Goal: Transaction & Acquisition: Purchase product/service

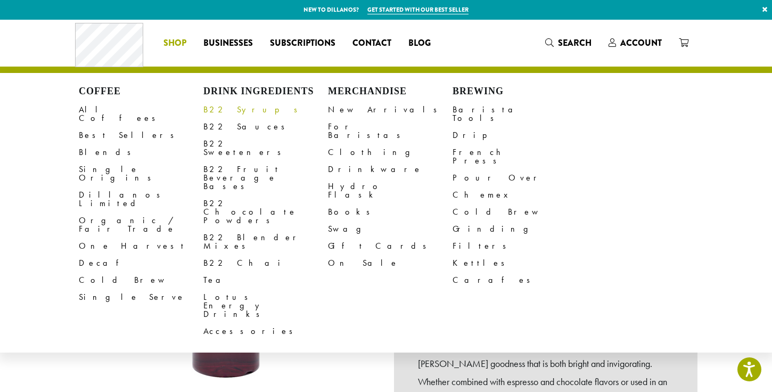
click at [234, 115] on link "B22 Syrups" at bounding box center [265, 109] width 125 height 17
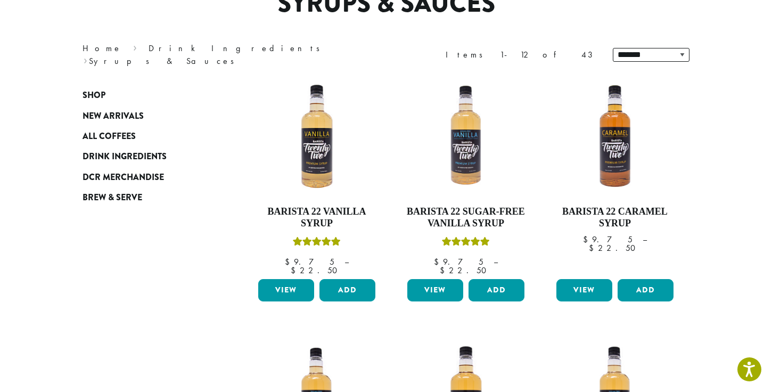
scroll to position [99, 0]
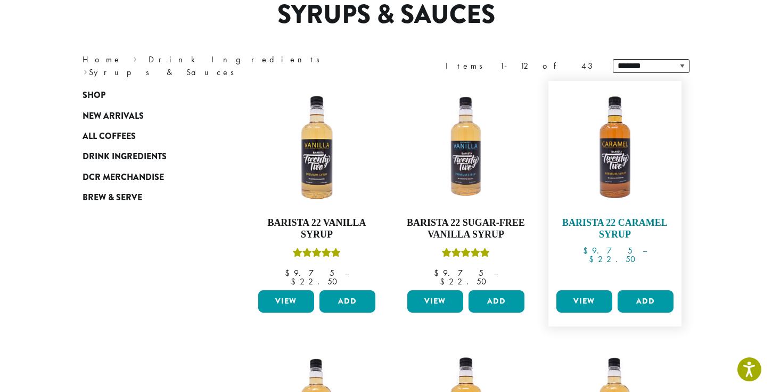
click at [623, 158] on img at bounding box center [614, 147] width 122 height 122
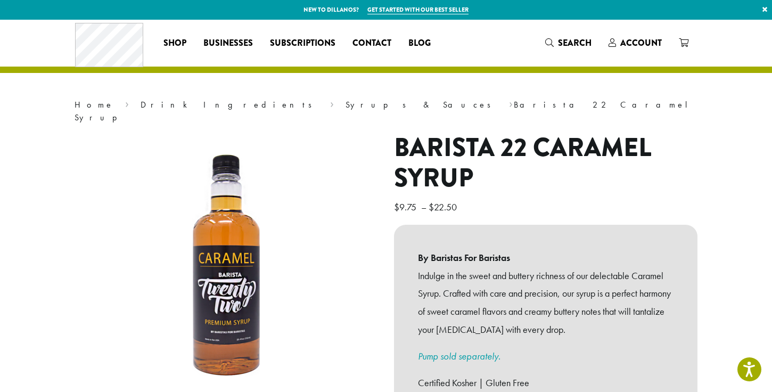
scroll to position [144, 0]
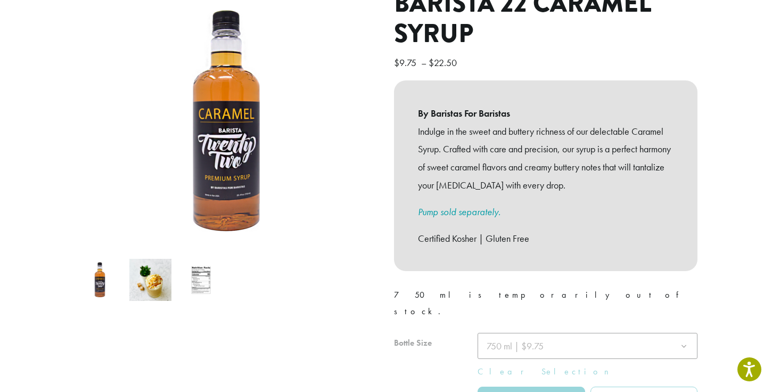
click at [572, 333] on div at bounding box center [545, 386] width 303 height 107
click at [558, 333] on span "750 ml | $9.75" at bounding box center [587, 346] width 220 height 26
click at [146, 272] on img at bounding box center [150, 280] width 42 height 42
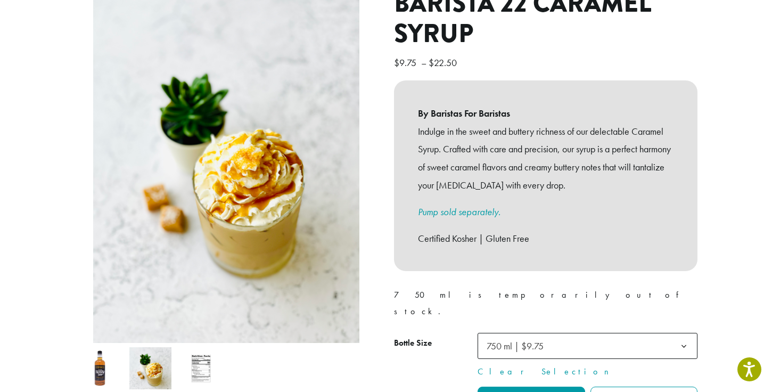
click at [211, 355] on img at bounding box center [201, 368] width 42 height 42
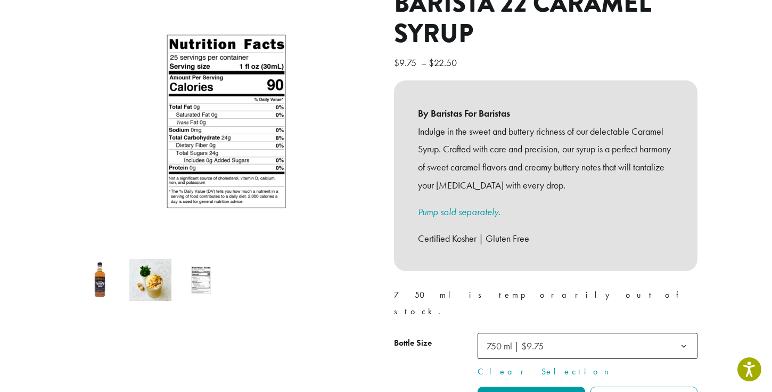
click at [93, 272] on img at bounding box center [100, 280] width 42 height 42
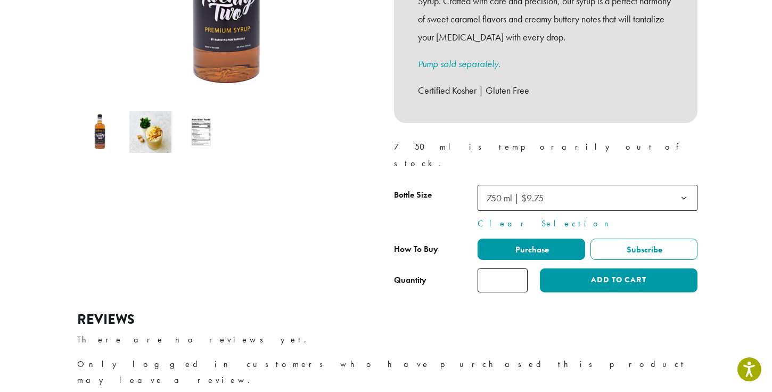
scroll to position [280, 0]
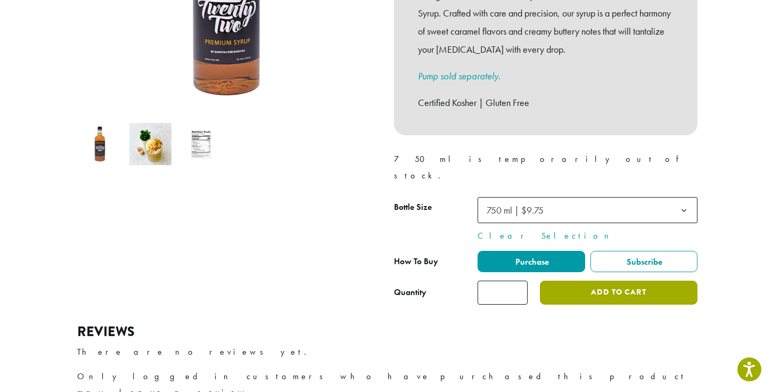
click at [580, 280] on button "Add to cart" at bounding box center [619, 292] width 158 height 24
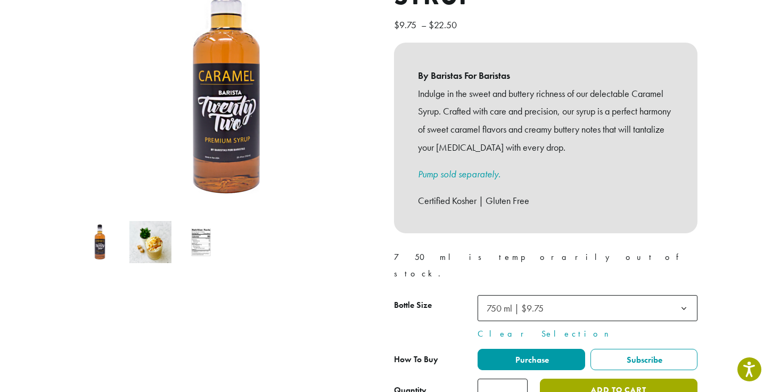
scroll to position [0, 0]
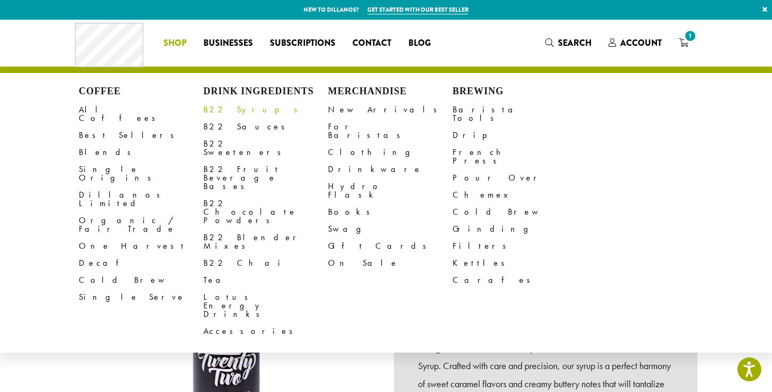
click at [222, 113] on link "B22 Syrups" at bounding box center [265, 109] width 125 height 17
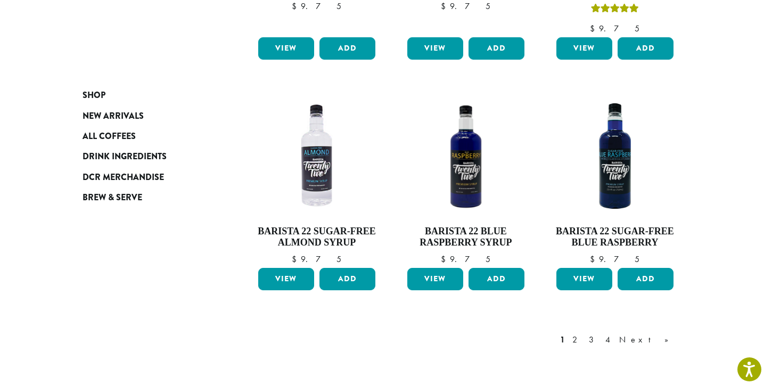
scroll to position [948, 0]
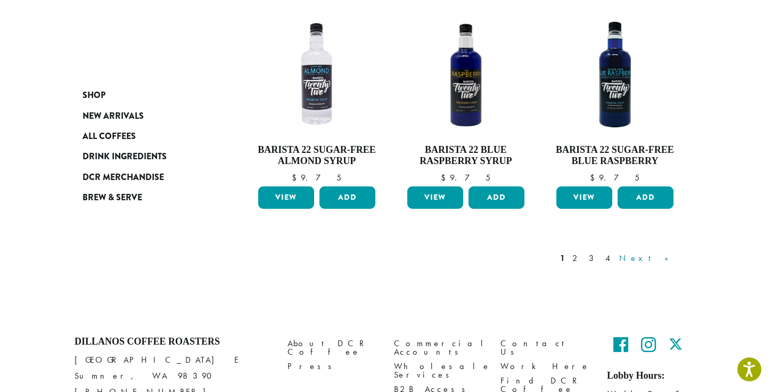
click at [665, 252] on link "Next »" at bounding box center [647, 258] width 61 height 13
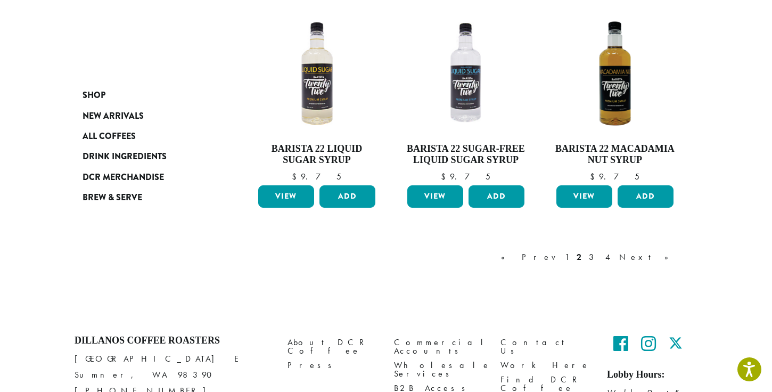
scroll to position [948, 0]
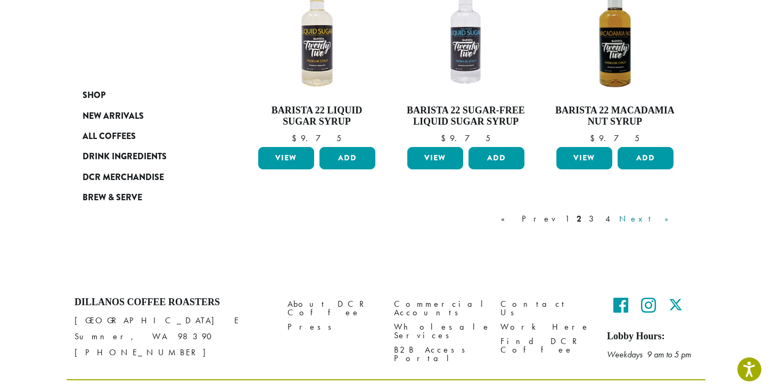
click at [666, 222] on link "Next »" at bounding box center [647, 218] width 61 height 13
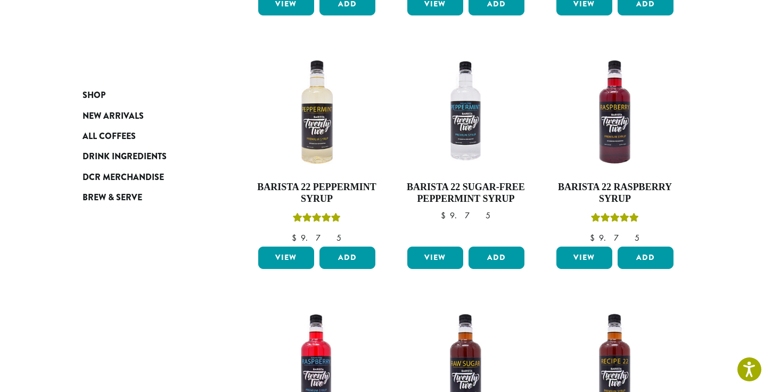
scroll to position [363, 0]
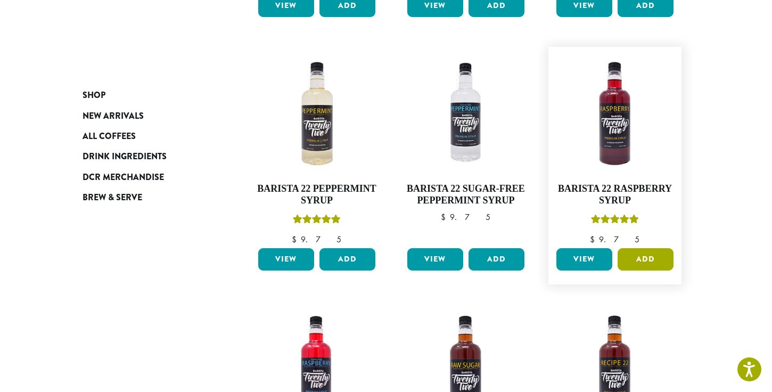
click at [659, 260] on button "Add" at bounding box center [645, 259] width 56 height 22
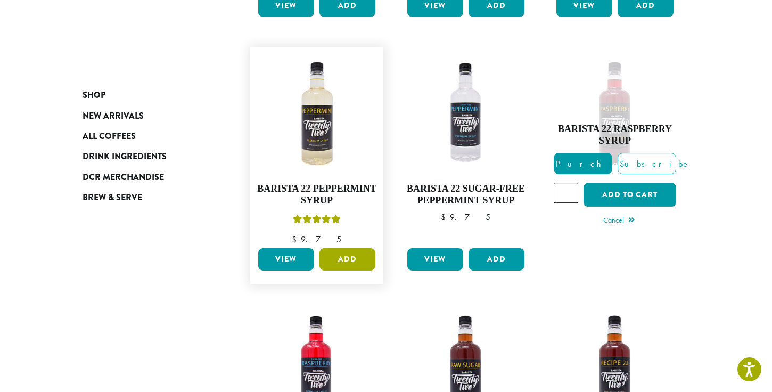
click at [357, 258] on button "Add" at bounding box center [347, 259] width 56 height 22
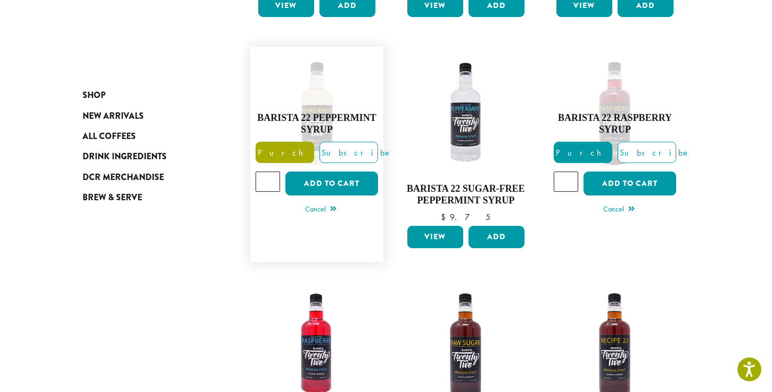
click at [283, 155] on span "Purchase" at bounding box center [301, 152] width 90 height 11
click at [588, 155] on span "Purchase" at bounding box center [599, 152] width 90 height 11
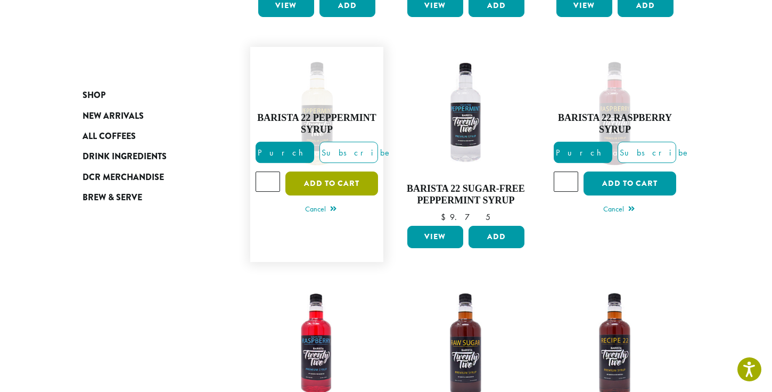
click at [318, 185] on button "Add to cart" at bounding box center [331, 183] width 93 height 24
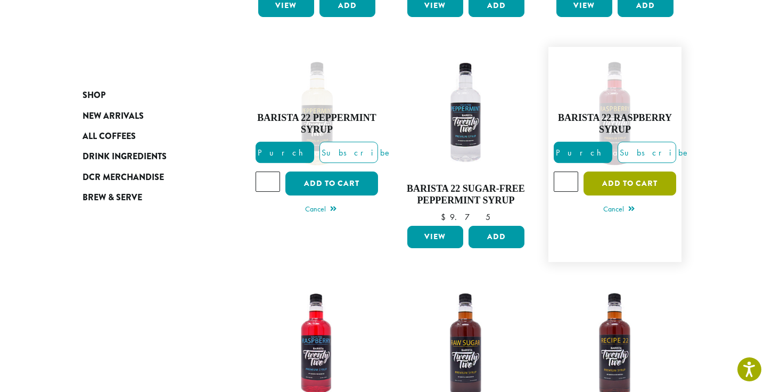
click at [625, 176] on button "Add to cart" at bounding box center [629, 183] width 93 height 24
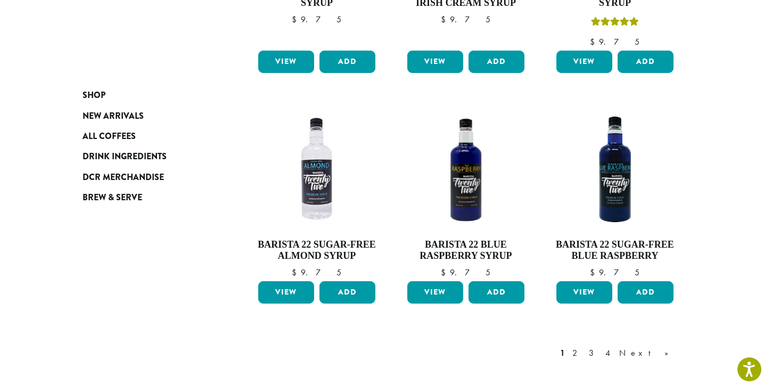
scroll to position [1099, 0]
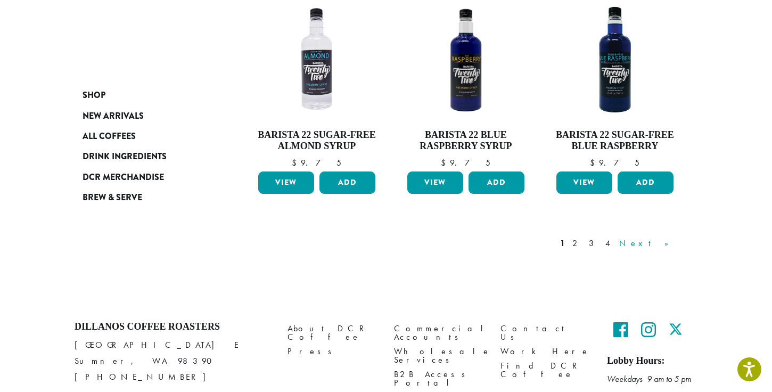
click at [659, 237] on link "Next »" at bounding box center [647, 243] width 61 height 13
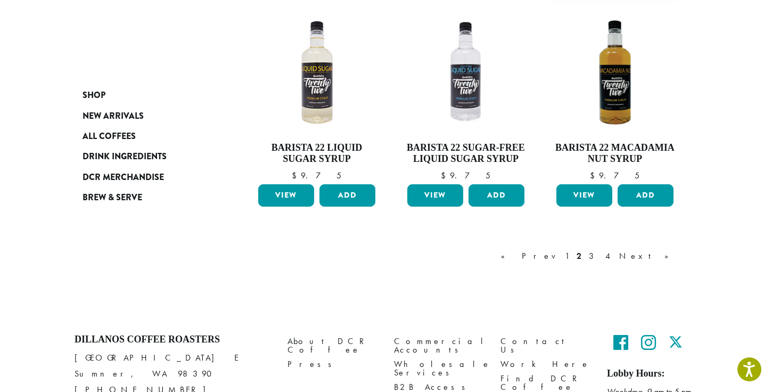
scroll to position [972, 0]
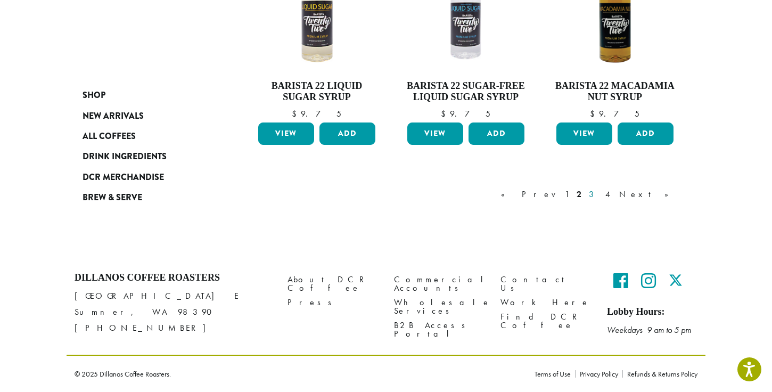
click at [600, 194] on link "3" at bounding box center [592, 194] width 13 height 13
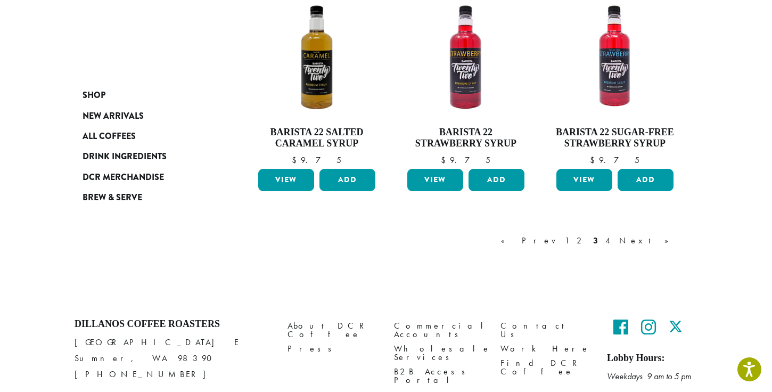
scroll to position [950, 0]
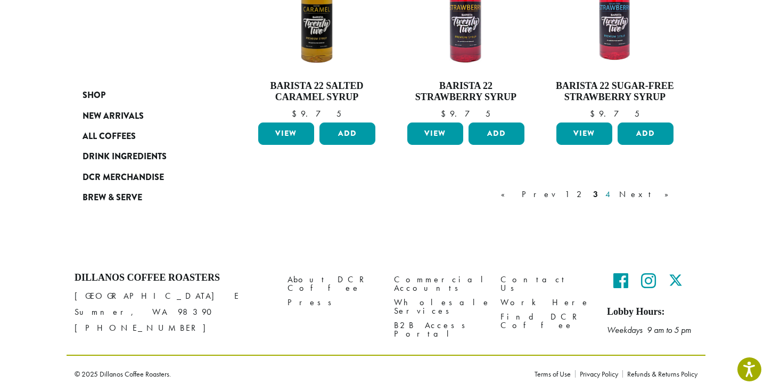
click at [614, 196] on link "4" at bounding box center [608, 194] width 11 height 13
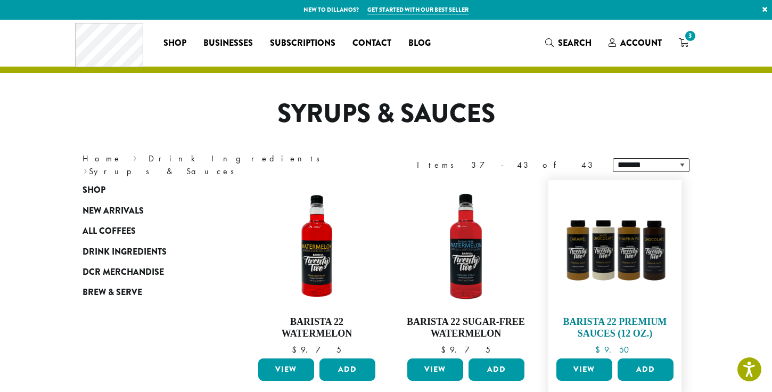
click at [613, 267] on img at bounding box center [614, 246] width 122 height 122
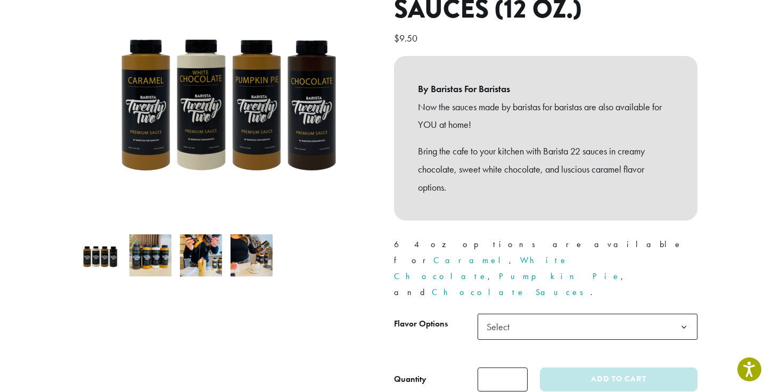
scroll to position [170, 0]
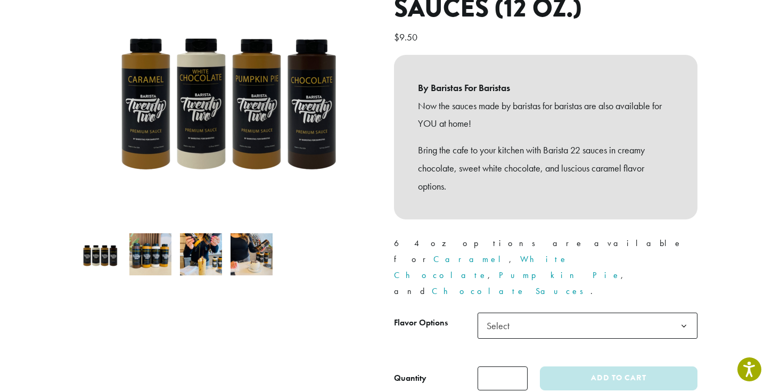
click at [538, 312] on span "Select" at bounding box center [587, 325] width 220 height 26
click at [196, 248] on img at bounding box center [201, 254] width 42 height 42
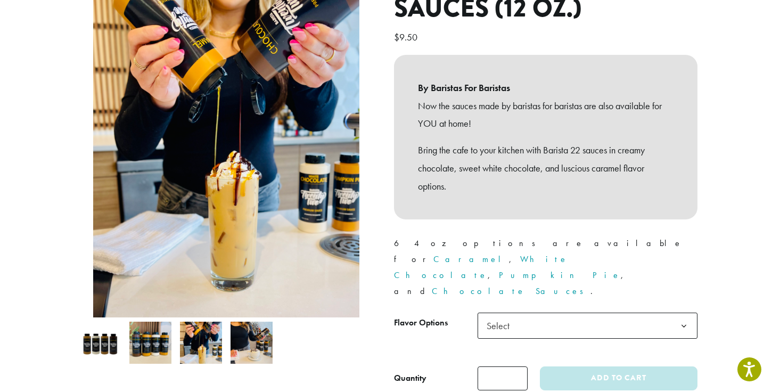
click at [257, 328] on img at bounding box center [251, 342] width 42 height 42
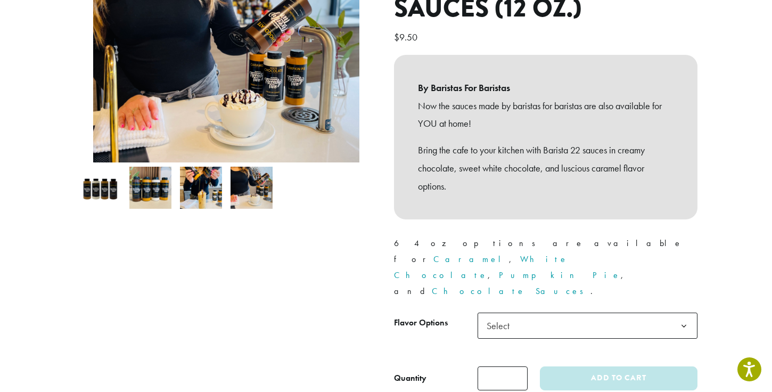
click at [150, 182] on img at bounding box center [150, 188] width 42 height 42
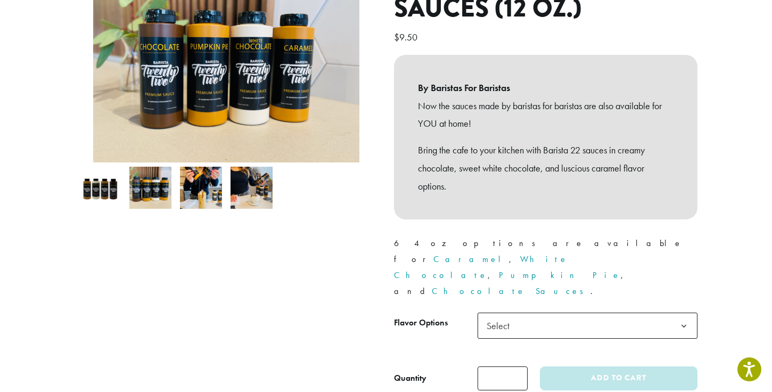
click at [101, 181] on img at bounding box center [100, 188] width 42 height 42
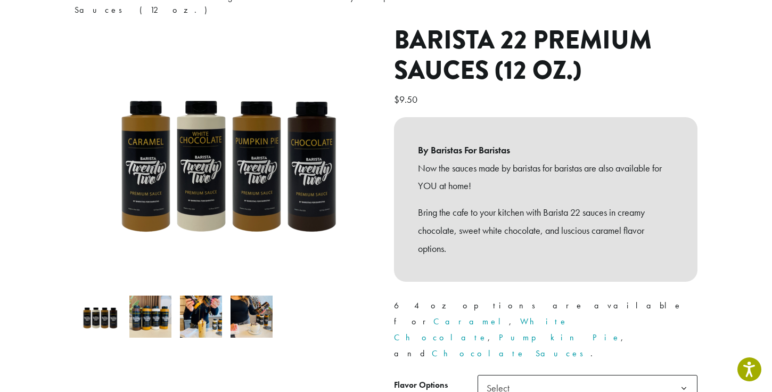
scroll to position [113, 0]
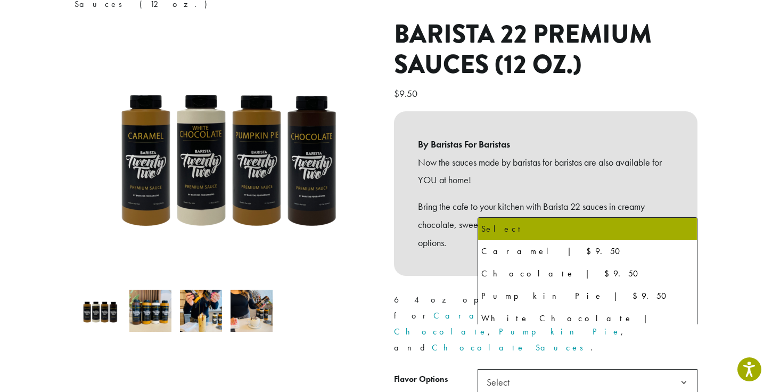
click at [561, 369] on span "Select" at bounding box center [587, 382] width 220 height 26
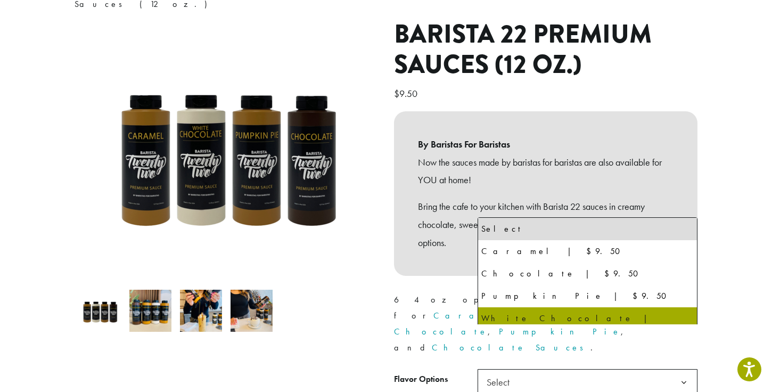
select select "**********"
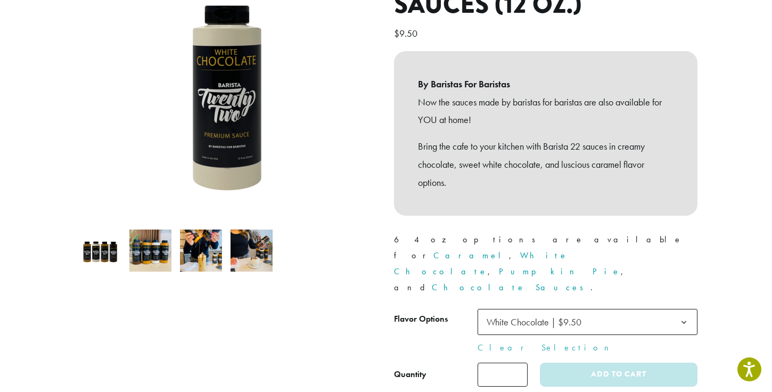
scroll to position [180, 0]
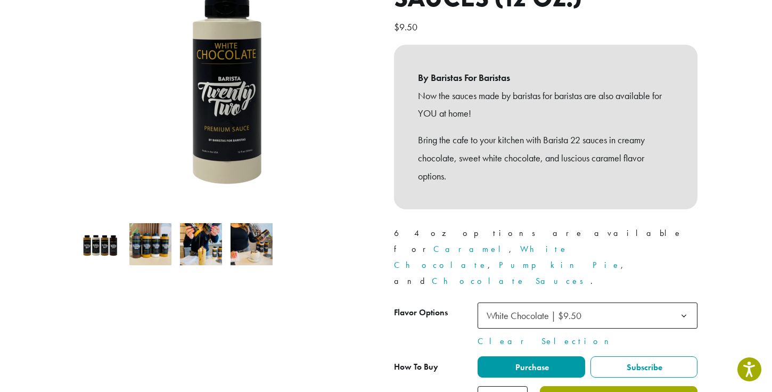
click at [610, 386] on button "Add to cart" at bounding box center [619, 398] width 158 height 24
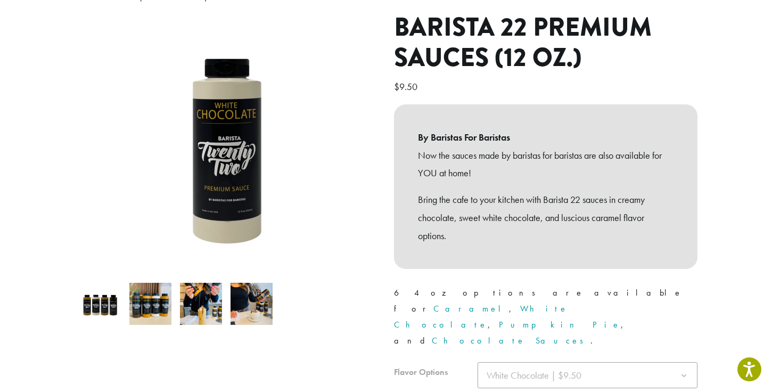
scroll to position [225, 0]
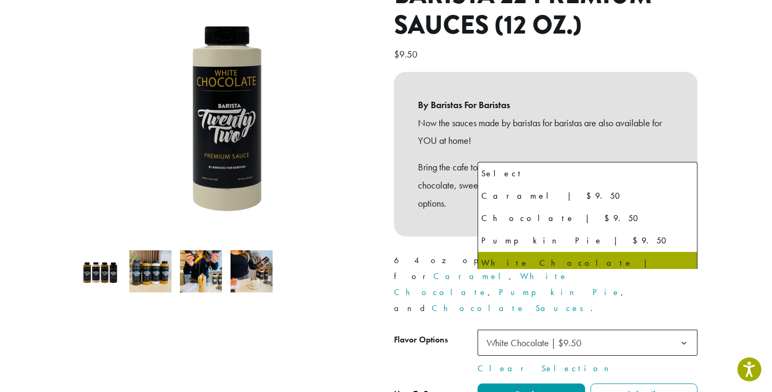
click at [564, 336] on span "White Chocolate | $9.50" at bounding box center [533, 342] width 95 height 12
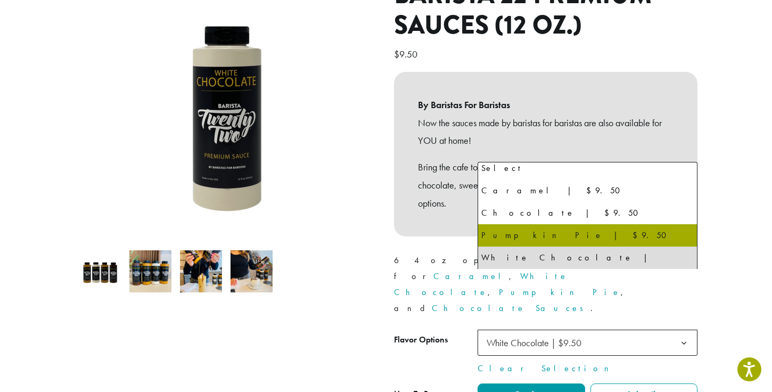
select select "**********"
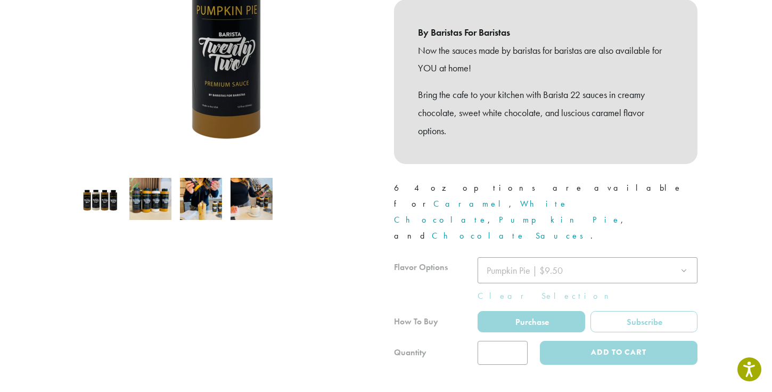
scroll to position [169, 0]
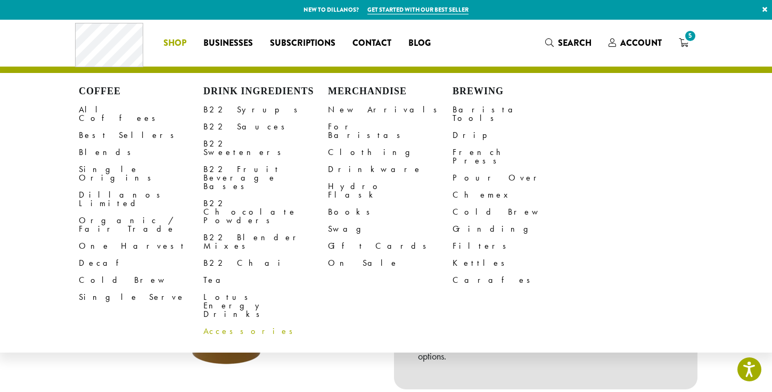
click at [227, 322] on link "Accessories" at bounding box center [265, 330] width 125 height 17
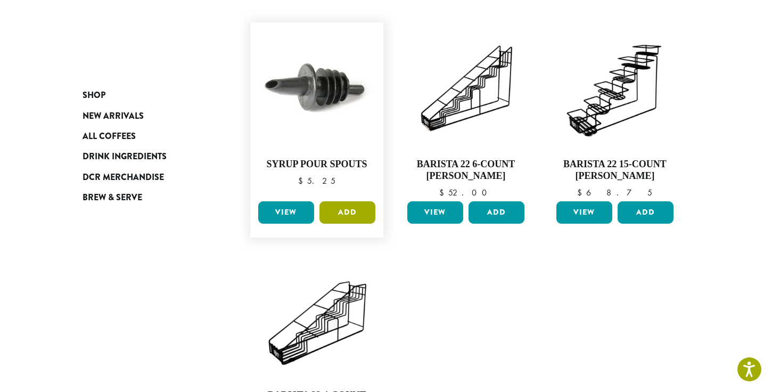
scroll to position [153, 0]
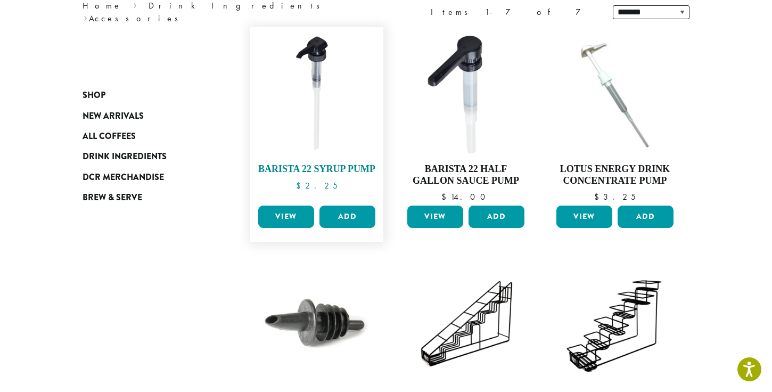
click at [321, 125] on img at bounding box center [316, 93] width 122 height 122
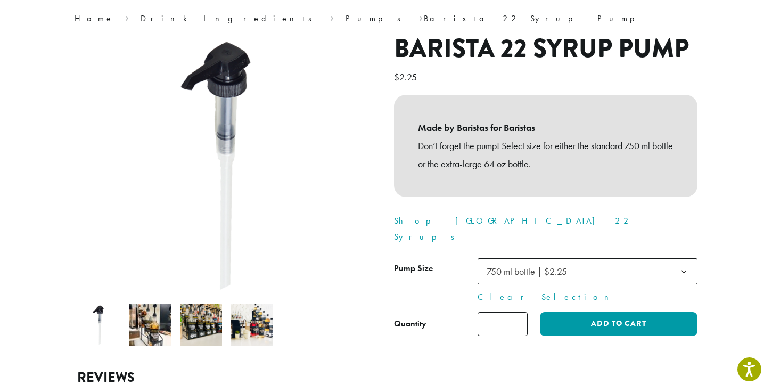
scroll to position [108, 0]
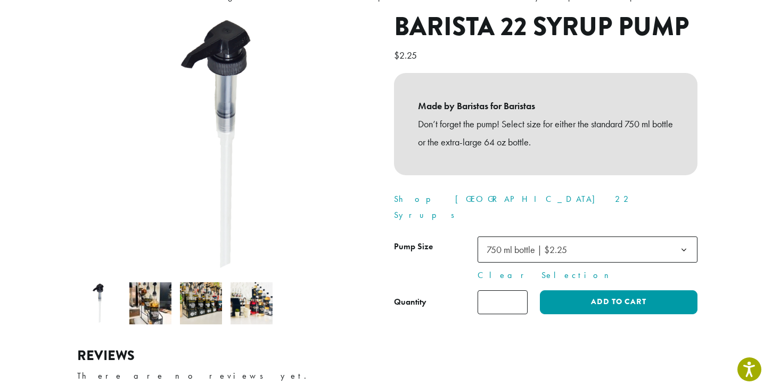
click at [510, 290] on input "*" at bounding box center [502, 302] width 50 height 24
type input "*"
click at [519, 290] on input "*" at bounding box center [502, 302] width 50 height 24
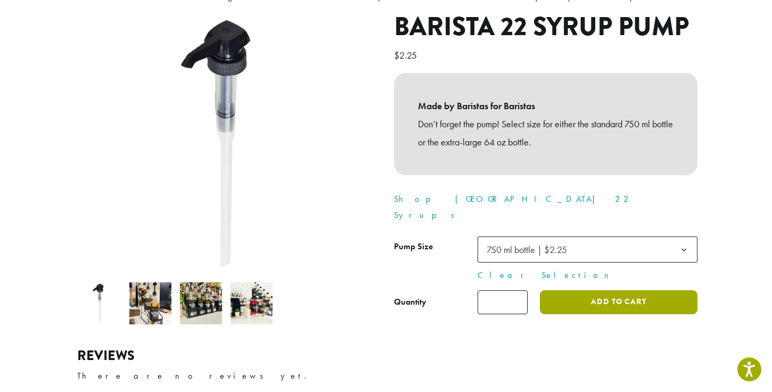
click at [579, 290] on button "Add to cart" at bounding box center [619, 302] width 158 height 24
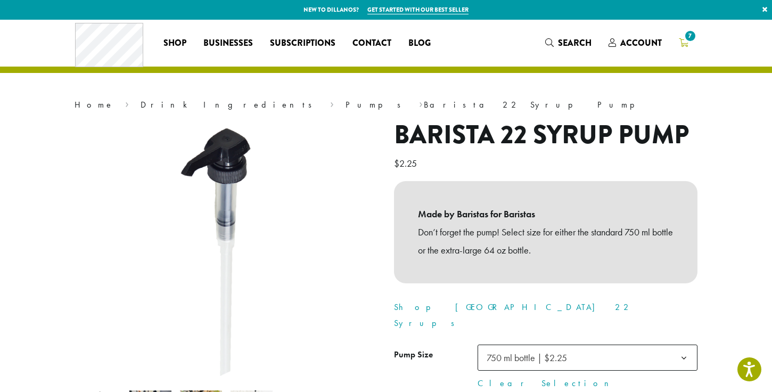
click at [683, 43] on icon "7" at bounding box center [683, 42] width 10 height 9
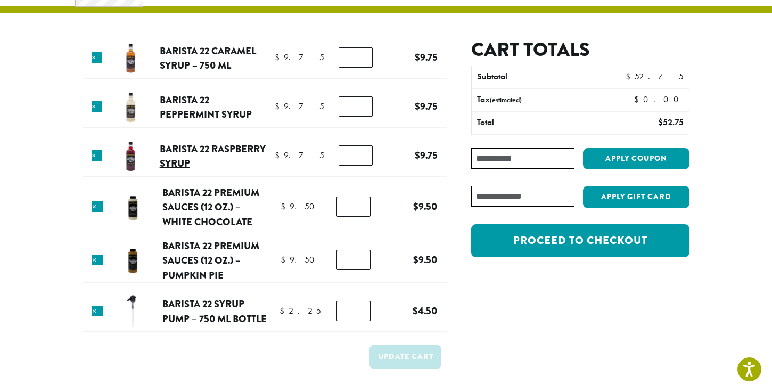
scroll to position [80, 0]
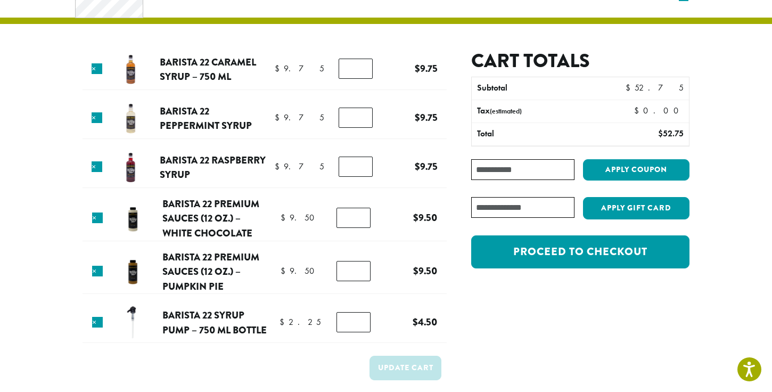
scroll to position [57, 0]
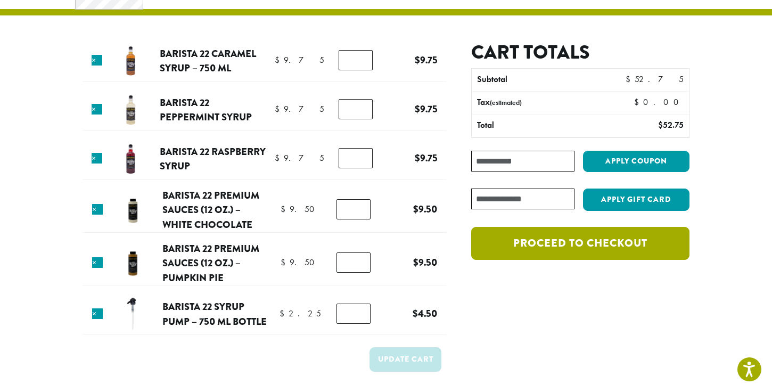
click at [542, 247] on link "Proceed to checkout" at bounding box center [580, 243] width 218 height 33
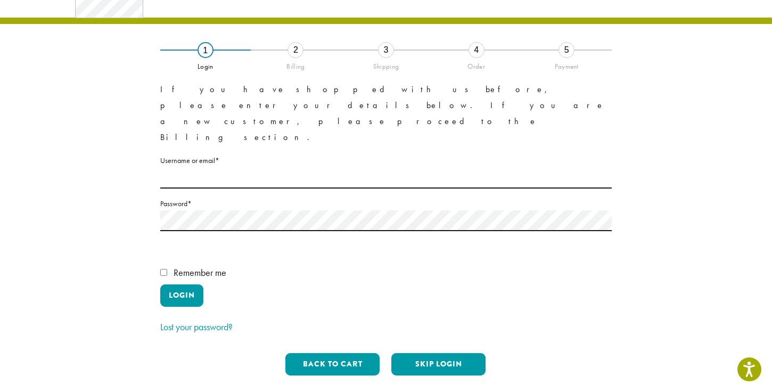
scroll to position [54, 0]
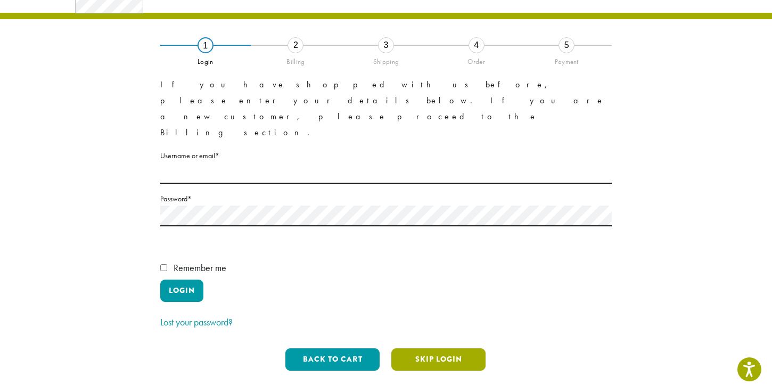
click at [436, 348] on button "Skip Login" at bounding box center [438, 359] width 94 height 22
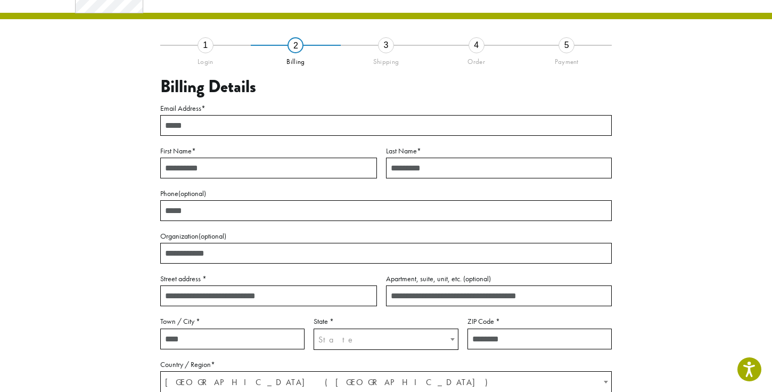
click at [197, 122] on input "Email Address *" at bounding box center [385, 125] width 451 height 21
type input "**********"
type input "*******"
type input "**********"
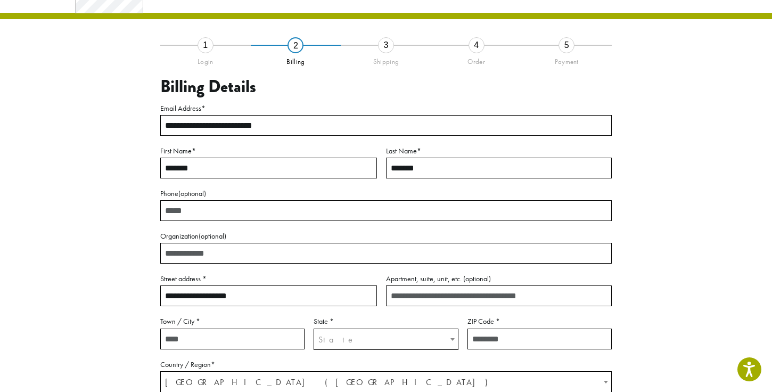
type input "******"
select select "**"
type input "*****"
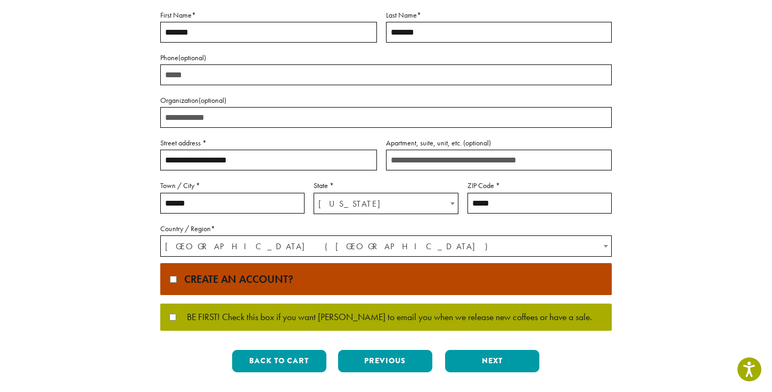
scroll to position [191, 0]
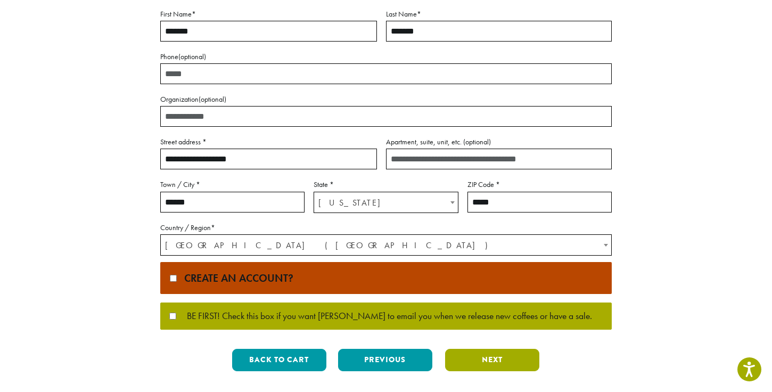
click at [490, 362] on button "Next" at bounding box center [492, 360] width 94 height 22
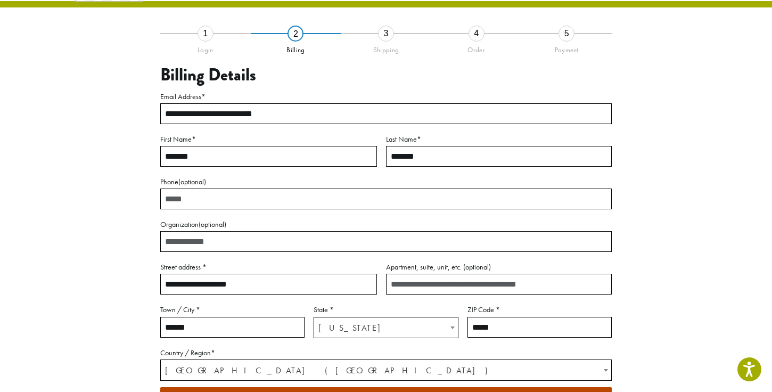
scroll to position [57, 0]
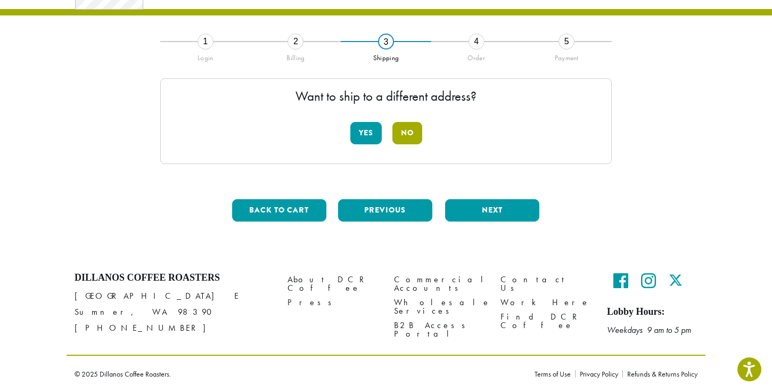
click at [403, 136] on button "No" at bounding box center [407, 133] width 30 height 22
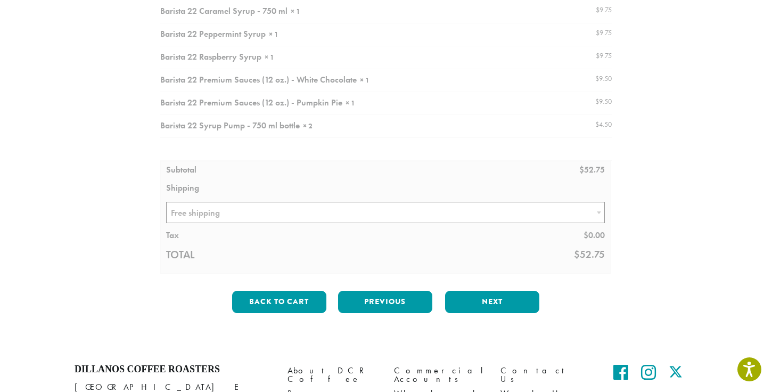
scroll to position [156, 0]
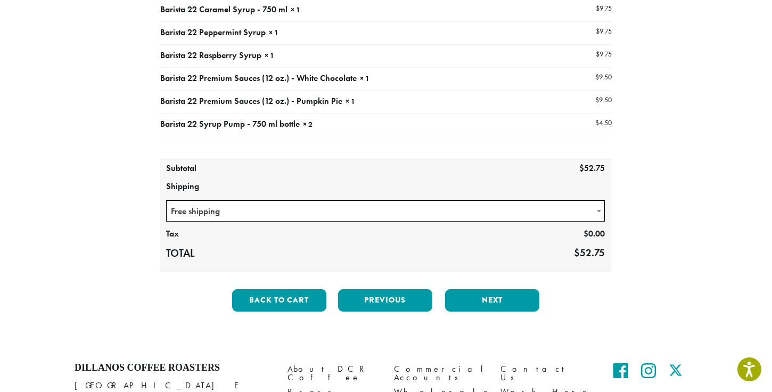
click at [339, 217] on span "Free shipping" at bounding box center [385, 211] width 437 height 21
click at [339, 216] on span "Free shipping" at bounding box center [385, 211] width 437 height 21
click at [471, 299] on button "Next" at bounding box center [492, 300] width 94 height 22
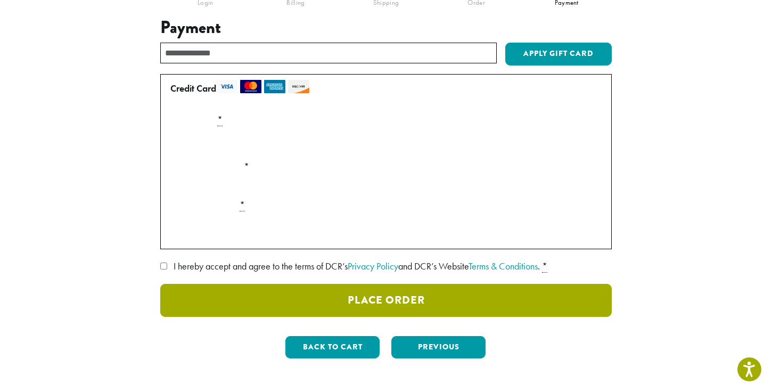
scroll to position [118, 0]
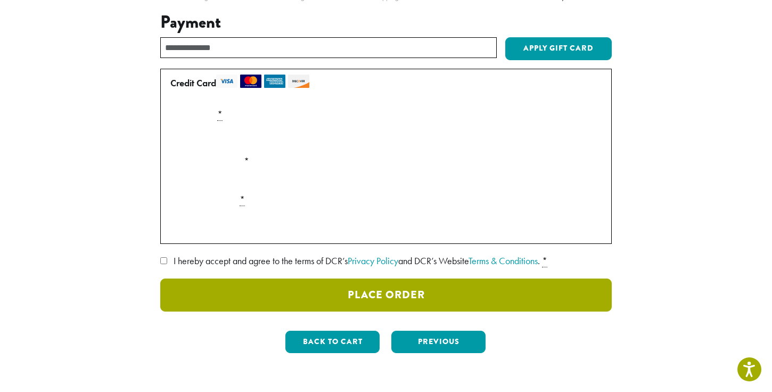
click at [325, 297] on button "Place Order" at bounding box center [385, 294] width 451 height 33
